Goal: Task Accomplishment & Management: Complete application form

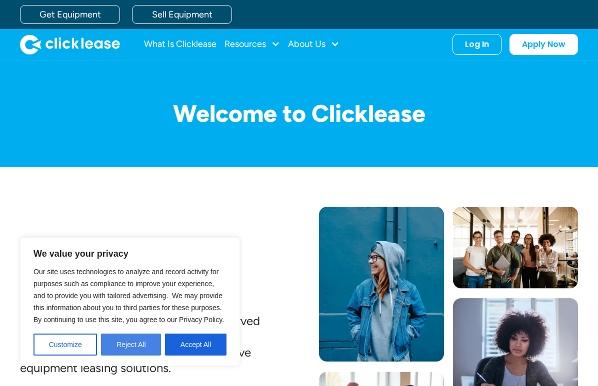
click at [149, 340] on button "Reject All" at bounding box center [131, 345] width 60 height 22
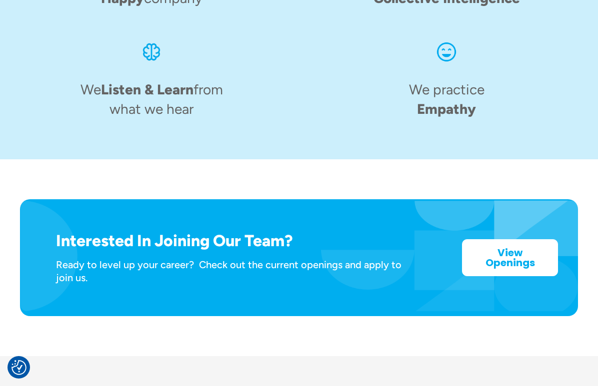
scroll to position [1541, 0]
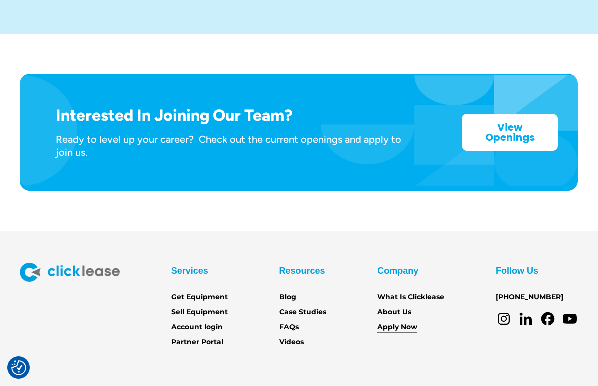
click at [403, 322] on link "Apply Now" at bounding box center [397, 327] width 40 height 11
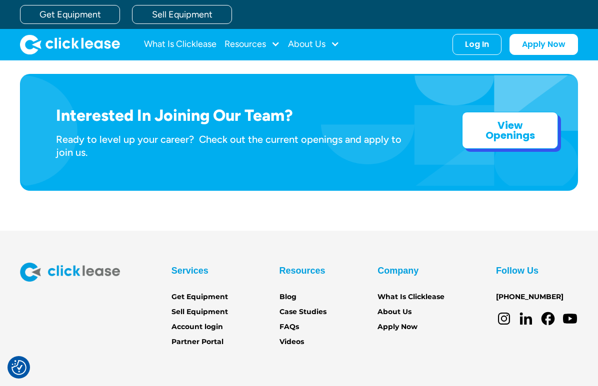
click at [519, 118] on strong "View Openings" at bounding box center [509, 130] width 49 height 24
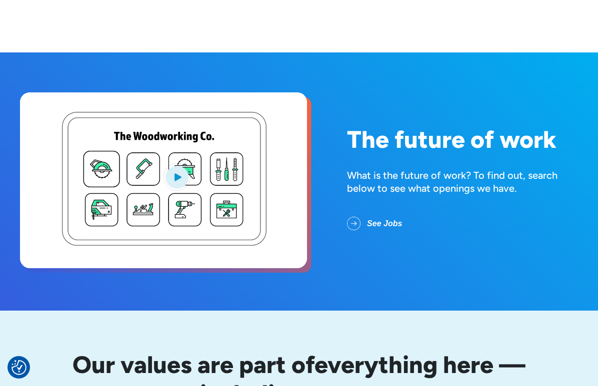
scroll to position [10, 0]
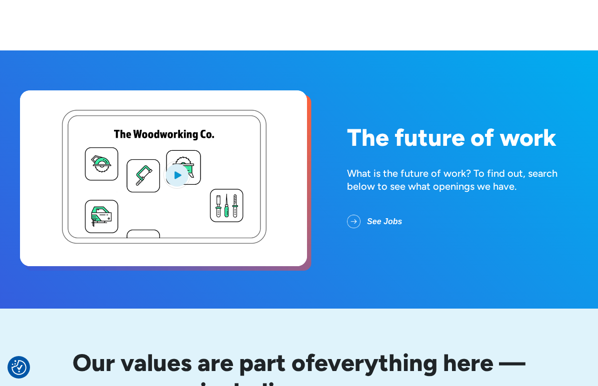
click at [389, 219] on link "See Jobs" at bounding box center [382, 222] width 71 height 26
